Goal: Information Seeking & Learning: Learn about a topic

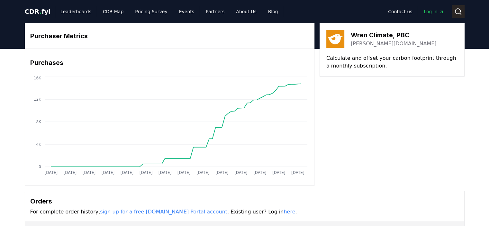
click at [462, 13] on button "Search" at bounding box center [458, 11] width 13 height 13
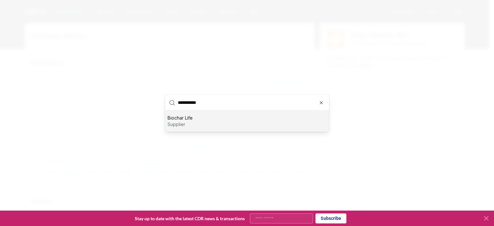
type input "**********"
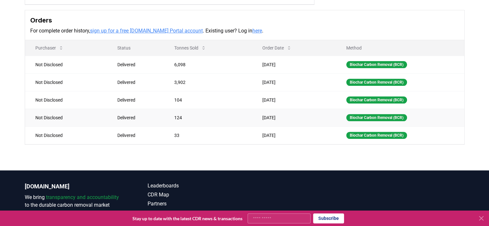
scroll to position [193, 0]
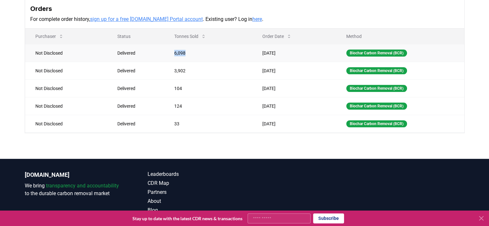
click at [168, 56] on td "6,098" at bounding box center [208, 53] width 88 height 18
click at [202, 63] on td "3,902" at bounding box center [208, 71] width 88 height 18
drag, startPoint x: 147, startPoint y: 54, endPoint x: 67, endPoint y: 59, distance: 80.3
click at [43, 58] on tr "Not Disclosed Delivered 6,098 [DATE] Biochar Carbon Removal (BCR)" at bounding box center [244, 53] width 439 height 18
click at [74, 59] on td "Not Disclosed" at bounding box center [66, 53] width 82 height 18
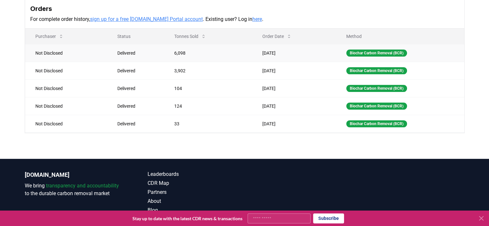
drag, startPoint x: 288, startPoint y: 52, endPoint x: 183, endPoint y: 54, distance: 105.5
click at [183, 54] on tr "Not Disclosed Delivered 6,098 [DATE] Biochar Carbon Removal (BCR)" at bounding box center [244, 53] width 439 height 18
click at [205, 53] on td "6,098" at bounding box center [208, 53] width 88 height 18
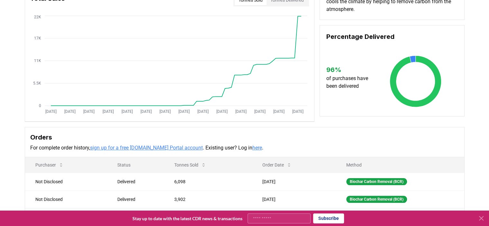
scroll to position [0, 0]
